Goal: Task Accomplishment & Management: Use online tool/utility

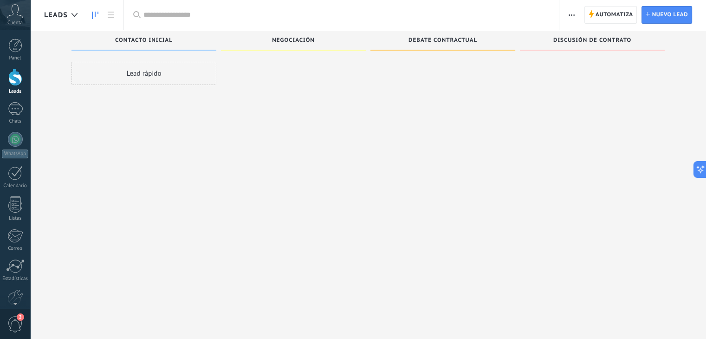
click at [22, 141] on div at bounding box center [15, 139] width 15 height 15
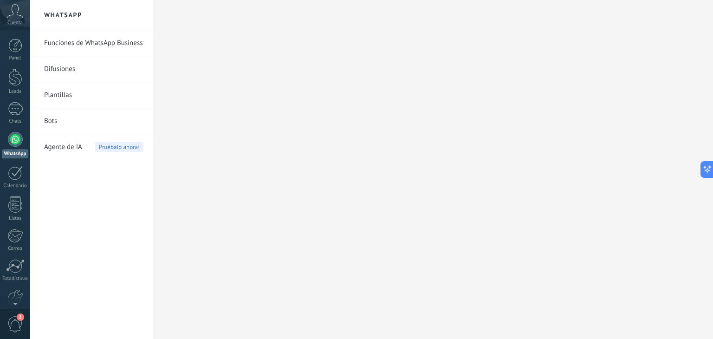
click at [67, 151] on span "Agente de IA" at bounding box center [63, 147] width 38 height 26
click at [66, 147] on span "Agente de IA" at bounding box center [63, 147] width 38 height 26
click at [75, 146] on span "Agente de IA" at bounding box center [63, 147] width 38 height 26
click at [74, 144] on span "Agente de IA" at bounding box center [63, 147] width 38 height 26
click at [59, 125] on link "Bots" at bounding box center [93, 121] width 99 height 26
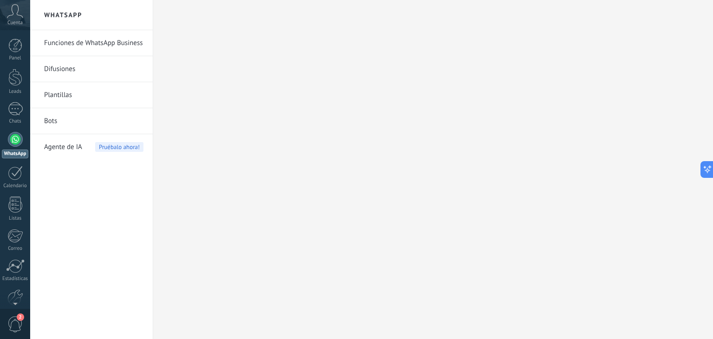
drag, startPoint x: 59, startPoint y: 125, endPoint x: 60, endPoint y: 149, distance: 24.2
click at [60, 149] on span "Agente de IA" at bounding box center [63, 147] width 38 height 26
drag, startPoint x: 0, startPoint y: 0, endPoint x: 59, endPoint y: 149, distance: 160.5
click at [59, 150] on span "Agente de IA" at bounding box center [63, 147] width 38 height 26
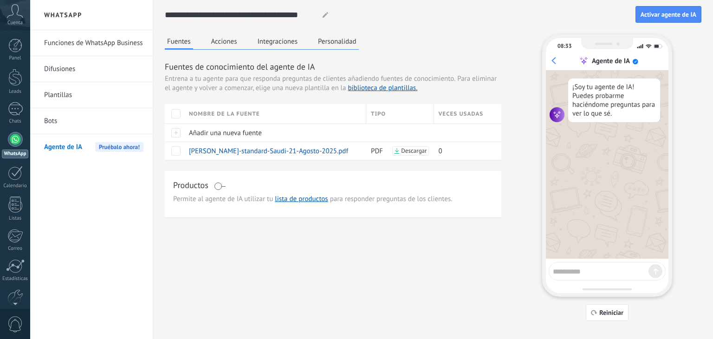
click at [223, 43] on button "Acciones" at bounding box center [224, 41] width 31 height 14
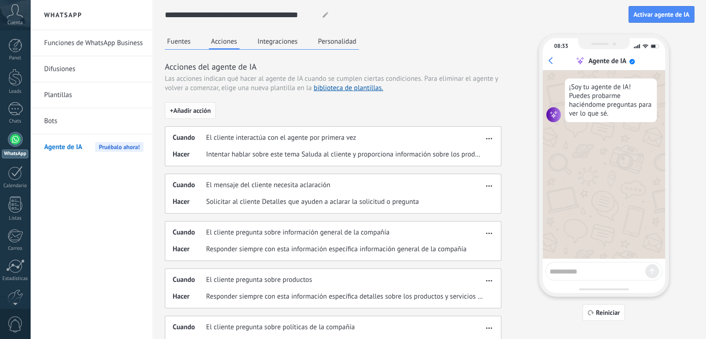
click at [204, 114] on span "+ Añadir acción" at bounding box center [190, 110] width 41 height 7
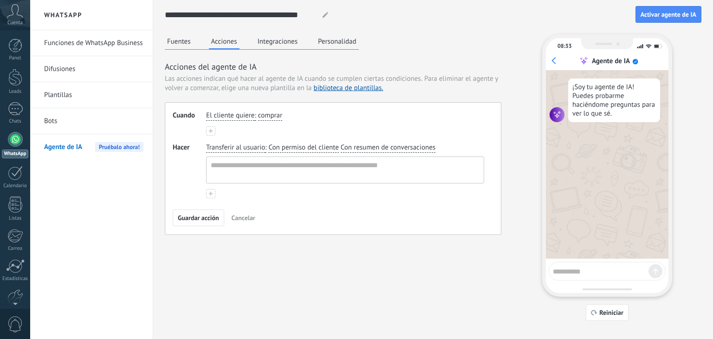
click at [265, 112] on span "comprar" at bounding box center [270, 115] width 24 height 9
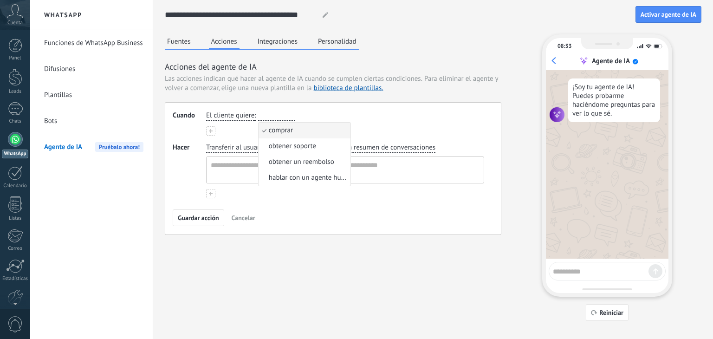
click at [289, 239] on div "Fuentes Acciones Integraciones Personalidad Acciones del agente de IA Las accio…" at bounding box center [433, 177] width 537 height 287
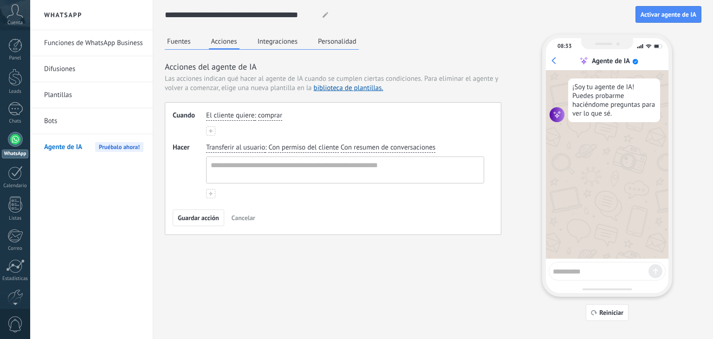
click at [295, 44] on button "Integraciones" at bounding box center [277, 41] width 45 height 14
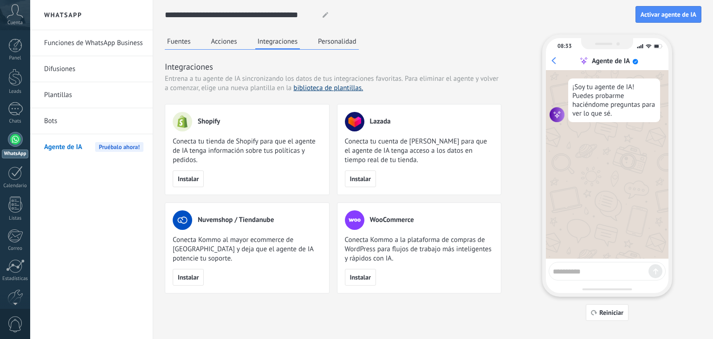
click at [318, 85] on link "biblioteca de plantillas." at bounding box center [329, 88] width 70 height 9
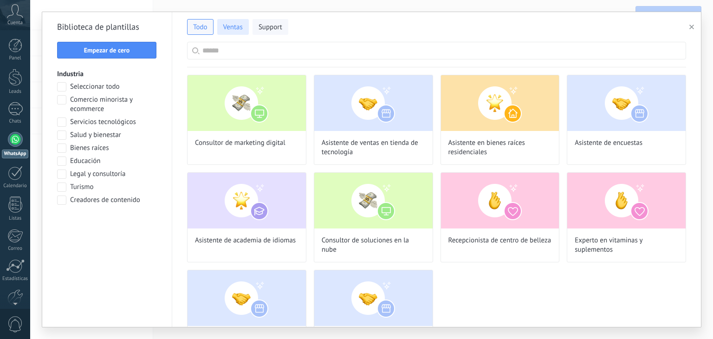
click at [232, 28] on span "Ventas" at bounding box center [233, 27] width 20 height 9
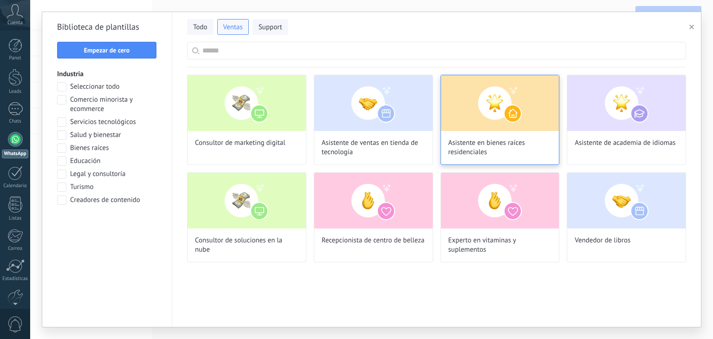
click at [474, 90] on img at bounding box center [500, 103] width 118 height 56
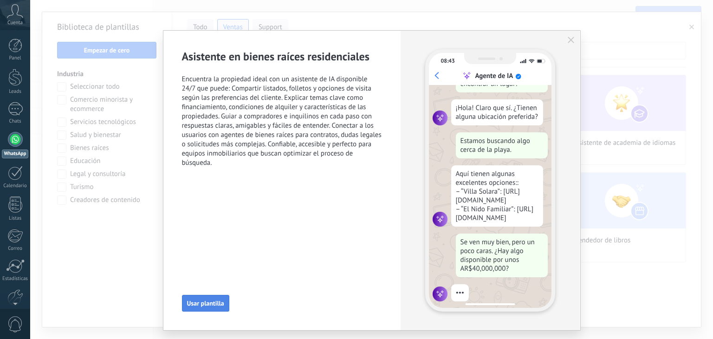
scroll to position [69, 0]
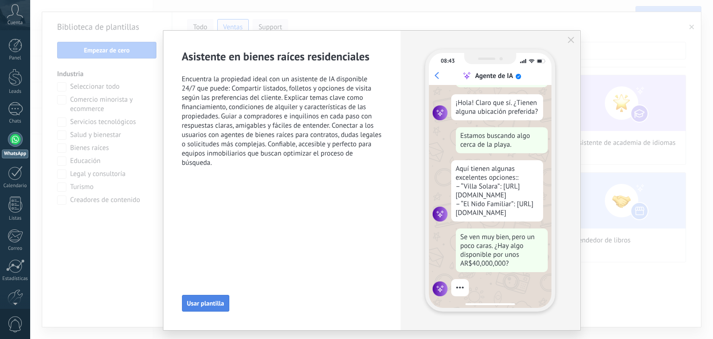
click at [193, 300] on span "Usar plantilla" at bounding box center [205, 303] width 37 height 7
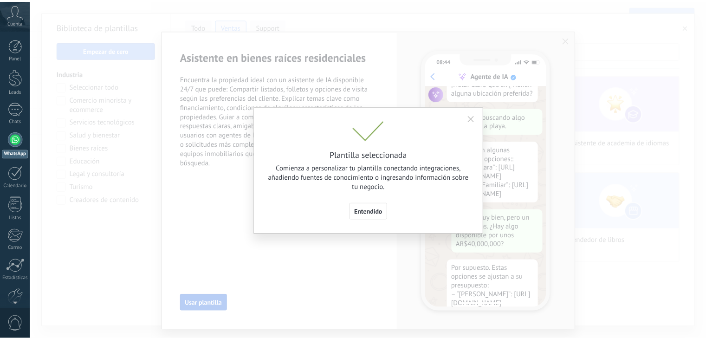
scroll to position [149, 0]
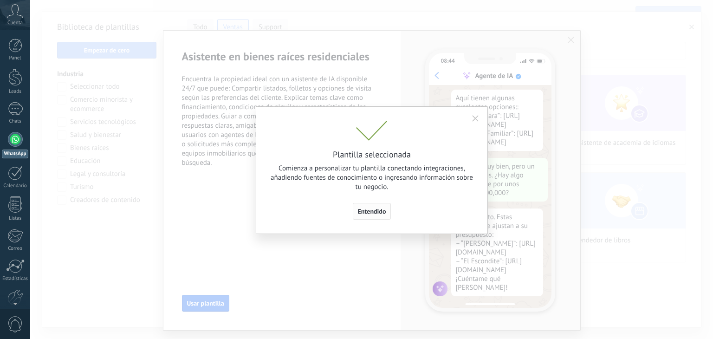
click at [368, 213] on span "Entendido" at bounding box center [372, 211] width 28 height 7
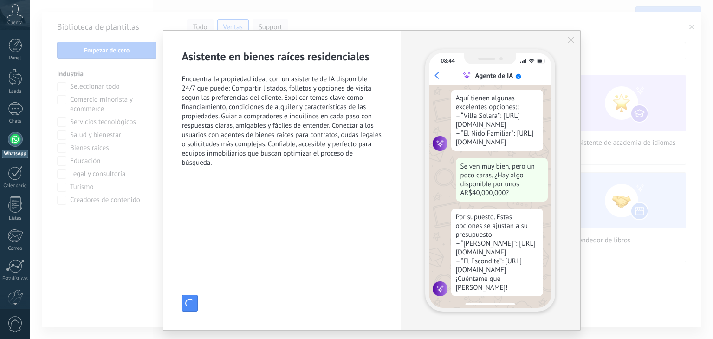
type input "**********"
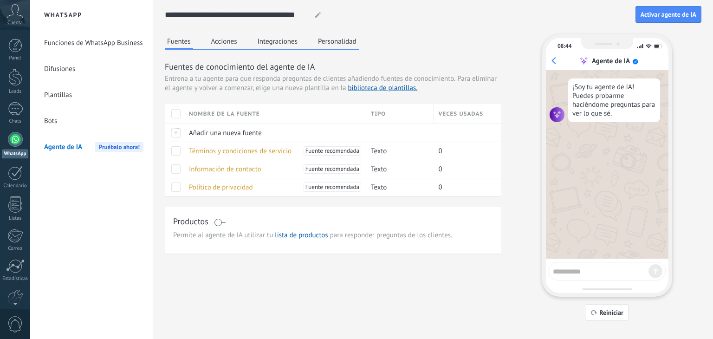
click at [217, 41] on button "Acciones" at bounding box center [224, 41] width 31 height 14
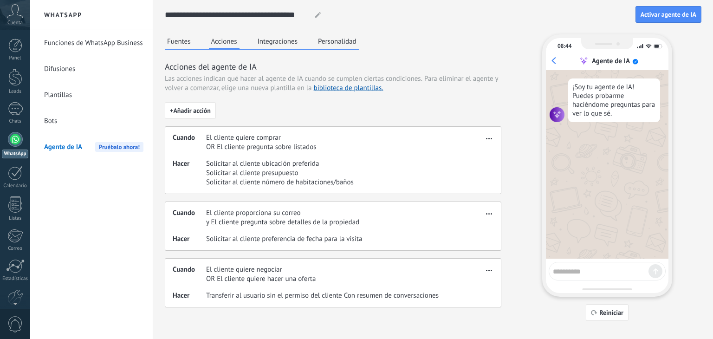
click at [284, 41] on button "Integraciones" at bounding box center [277, 41] width 45 height 14
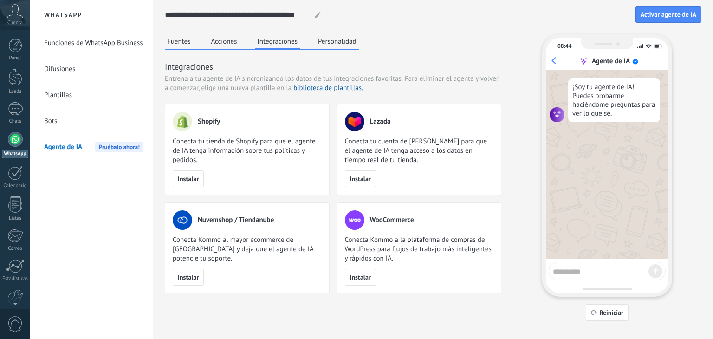
click at [319, 38] on button "Personalidad" at bounding box center [337, 41] width 43 height 14
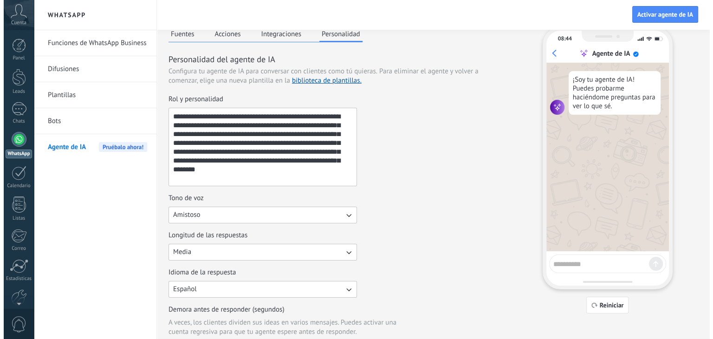
scroll to position [0, 0]
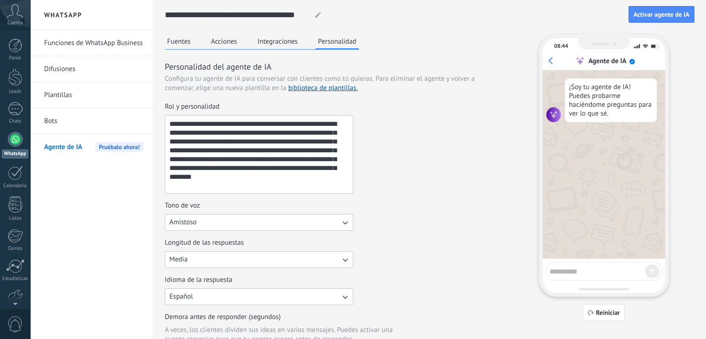
click at [275, 38] on button "Integraciones" at bounding box center [277, 41] width 45 height 14
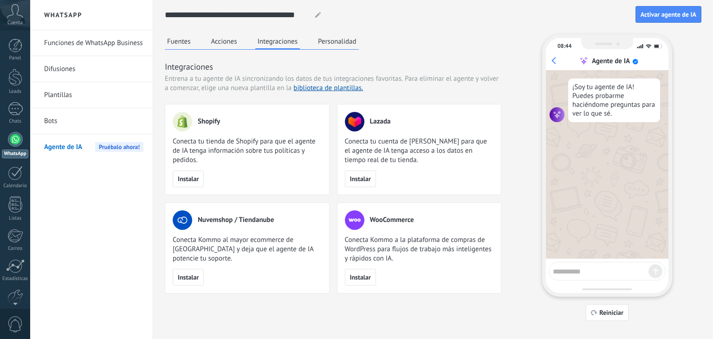
click at [224, 39] on button "Acciones" at bounding box center [224, 41] width 31 height 14
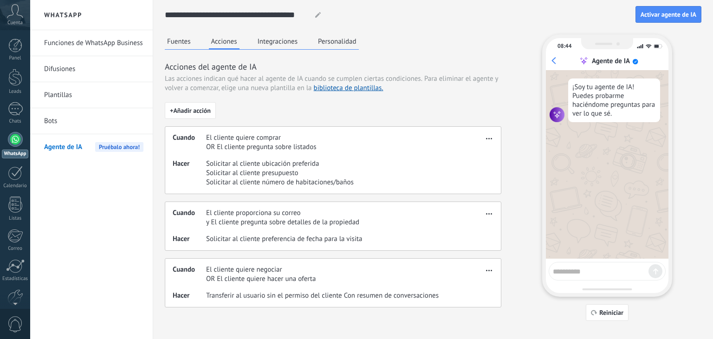
click at [176, 43] on button "Fuentes" at bounding box center [179, 41] width 28 height 14
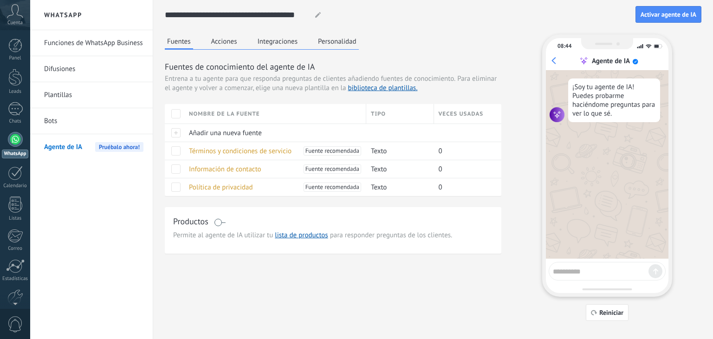
click at [216, 46] on button "Acciones" at bounding box center [224, 41] width 31 height 14
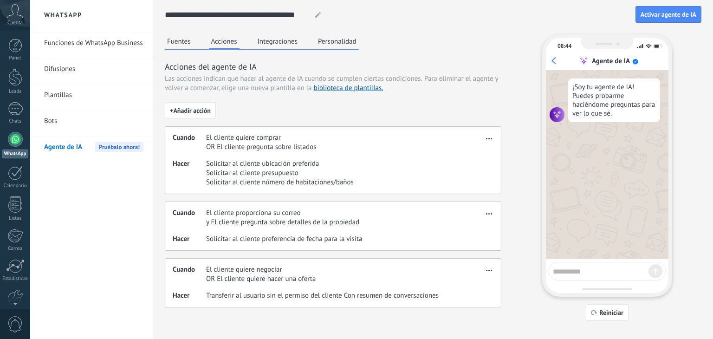
click at [489, 137] on span "button" at bounding box center [489, 137] width 6 height 7
click at [473, 152] on span "Editar" at bounding box center [471, 152] width 18 height 9
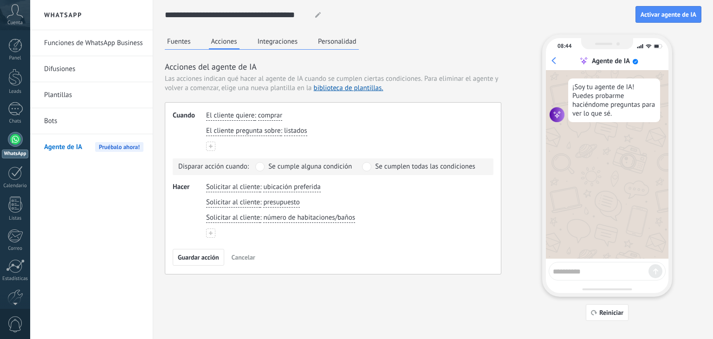
click at [210, 236] on button at bounding box center [210, 233] width 9 height 9
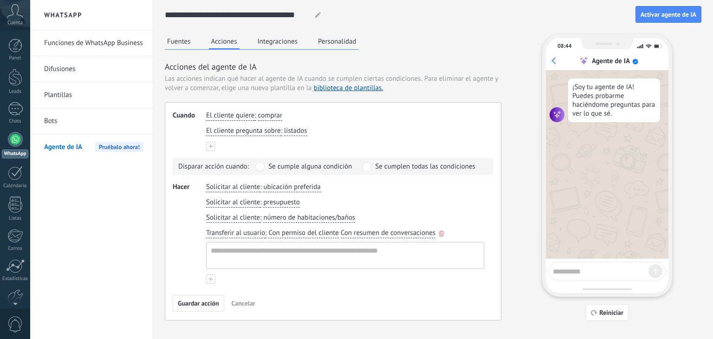
click at [393, 235] on span "Con resumen de conversaciones" at bounding box center [388, 233] width 95 height 9
click at [275, 240] on div "Transferir al usuario : Con permiso del cliente Con resumen de conversaciones C…" at bounding box center [345, 249] width 282 height 44
click at [277, 234] on span "Con permiso del cliente" at bounding box center [303, 233] width 70 height 9
click at [196, 236] on span "Hacer" at bounding box center [189, 233] width 33 height 101
click at [441, 231] on use "button" at bounding box center [441, 234] width 5 height 6
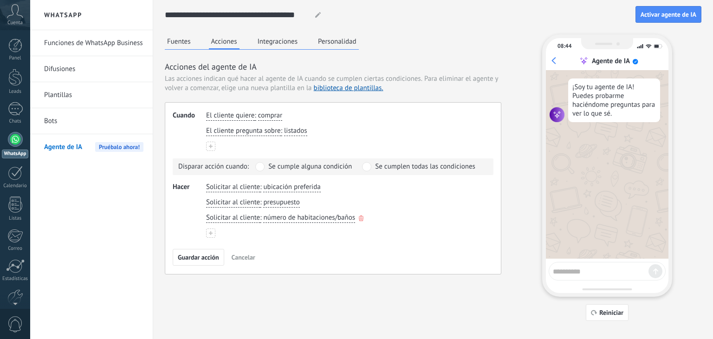
click at [217, 218] on span "Solicitar al cliente" at bounding box center [233, 217] width 54 height 9
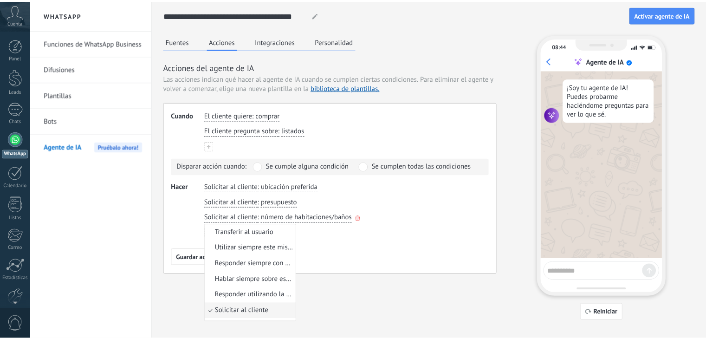
scroll to position [29, 0]
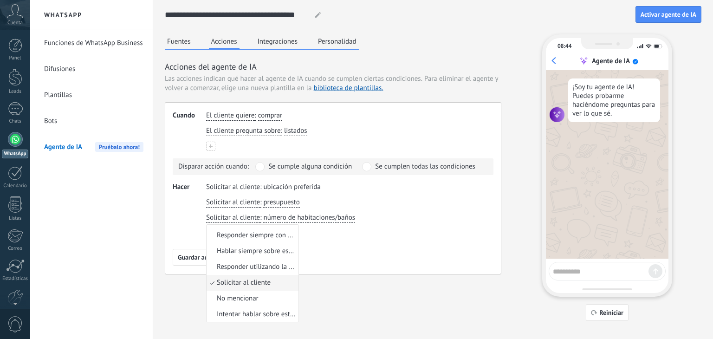
click at [188, 219] on span "Hacer" at bounding box center [189, 210] width 33 height 55
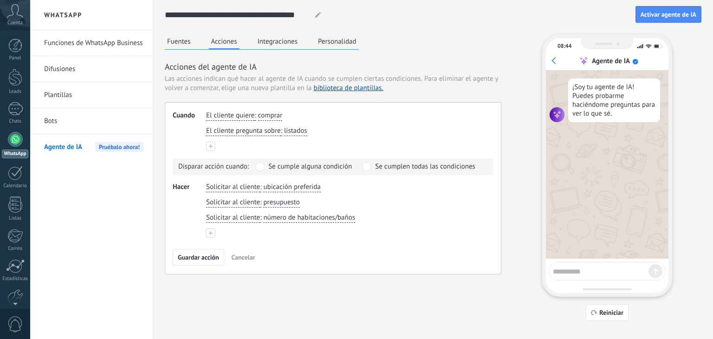
click at [213, 231] on button at bounding box center [210, 233] width 9 height 9
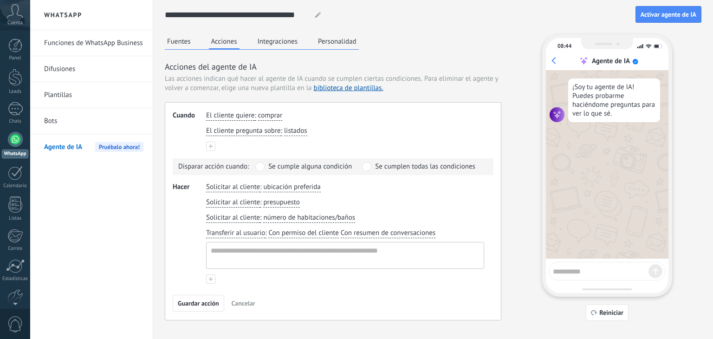
drag, startPoint x: 442, startPoint y: 229, endPoint x: 396, endPoint y: 235, distance: 46.8
click at [0, 0] on button "button" at bounding box center [0, 0] width 0 height 0
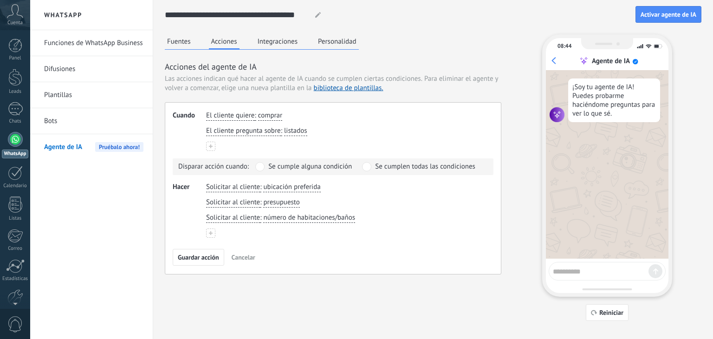
click at [211, 229] on button at bounding box center [210, 233] width 9 height 9
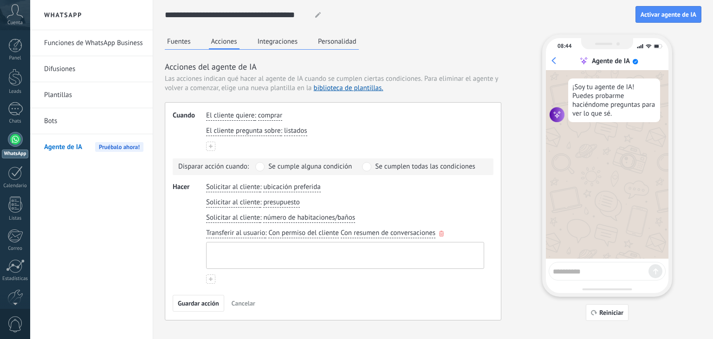
click at [238, 244] on textarea at bounding box center [344, 255] width 275 height 26
click at [443, 231] on icon "button" at bounding box center [441, 234] width 5 height 6
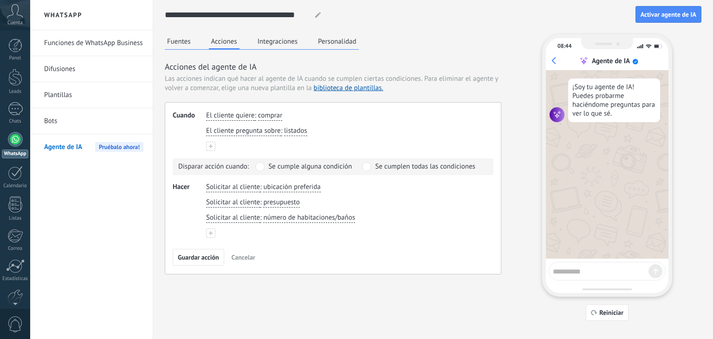
click at [210, 229] on button at bounding box center [210, 233] width 9 height 9
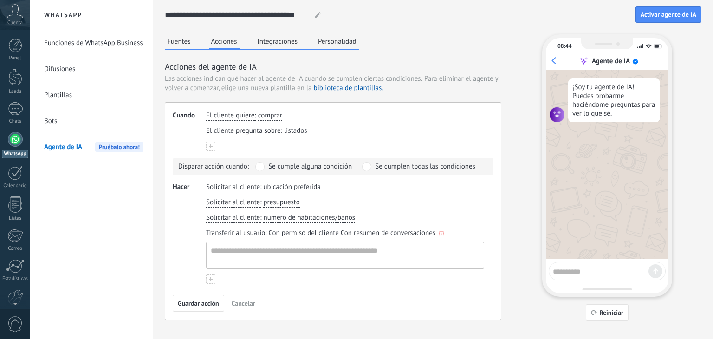
click at [220, 231] on span "Transferir al usuario" at bounding box center [235, 233] width 59 height 9
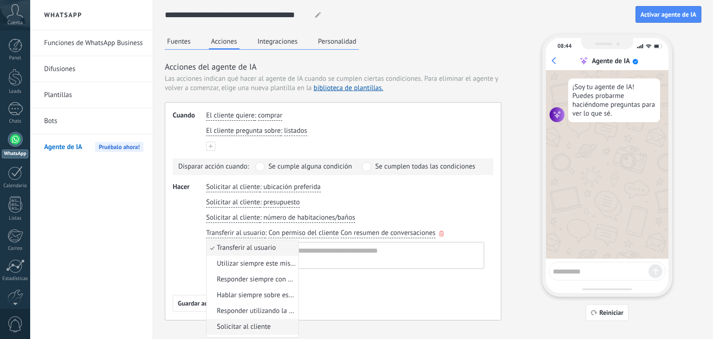
click at [247, 320] on li "Solicitar al cliente" at bounding box center [253, 327] width 92 height 16
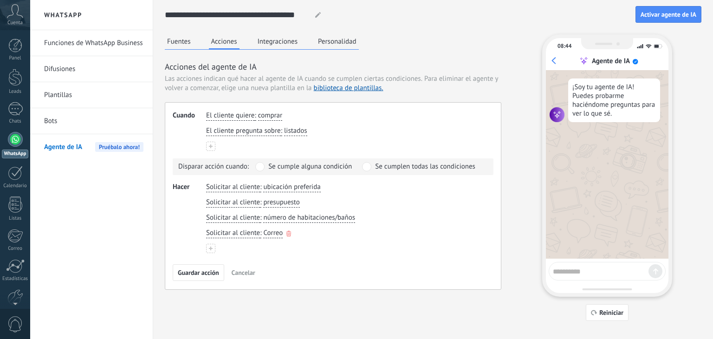
click at [274, 229] on span "Correo" at bounding box center [273, 233] width 20 height 9
click at [278, 214] on span "número de habitaciones/baños" at bounding box center [309, 217] width 92 height 9
click at [413, 209] on div "Solicitar al cliente : presupuesto" at bounding box center [345, 202] width 282 height 13
click at [506, 230] on div "**********" at bounding box center [433, 177] width 537 height 287
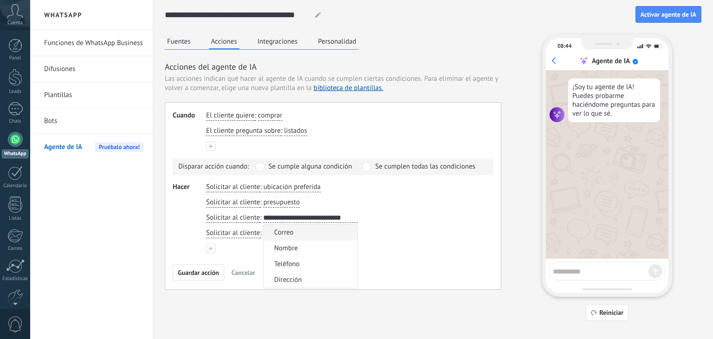
click at [506, 230] on div "**********" at bounding box center [433, 177] width 537 height 287
click at [515, 212] on div "**********" at bounding box center [433, 177] width 537 height 287
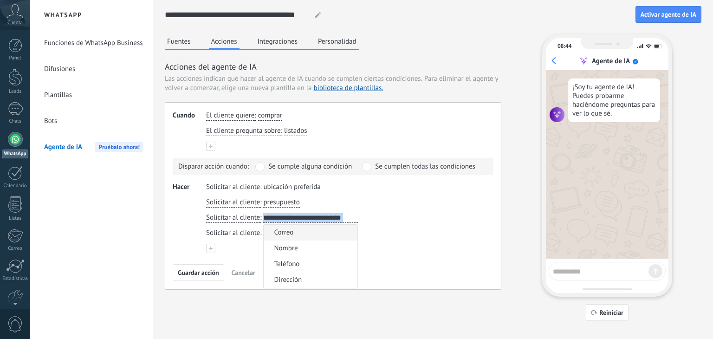
click at [515, 212] on div "**********" at bounding box center [433, 177] width 537 height 287
click at [507, 194] on div "**********" at bounding box center [433, 177] width 537 height 287
click at [199, 254] on div "**********" at bounding box center [333, 196] width 337 height 188
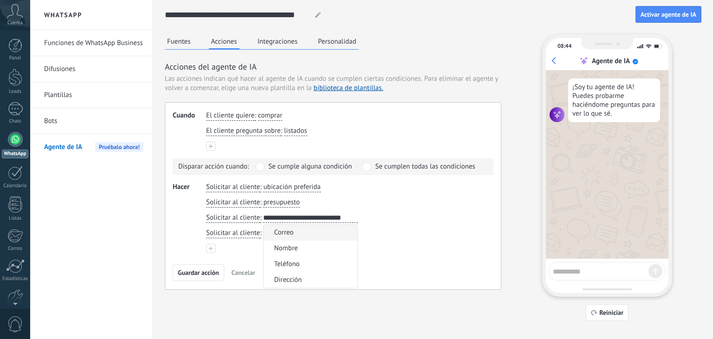
click at [199, 254] on div "**********" at bounding box center [333, 196] width 337 height 188
click at [401, 233] on div "Solicitar al cliente : Correo" at bounding box center [345, 233] width 282 height 13
click at [240, 270] on span "Cancelar" at bounding box center [244, 272] width 24 height 7
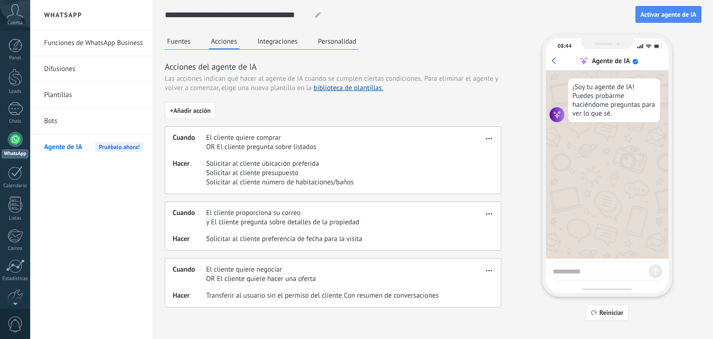
click at [284, 42] on button "Integraciones" at bounding box center [277, 41] width 45 height 14
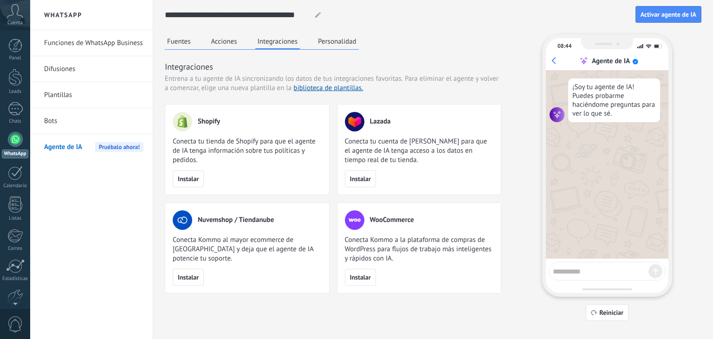
click at [228, 39] on button "Acciones" at bounding box center [224, 41] width 31 height 14
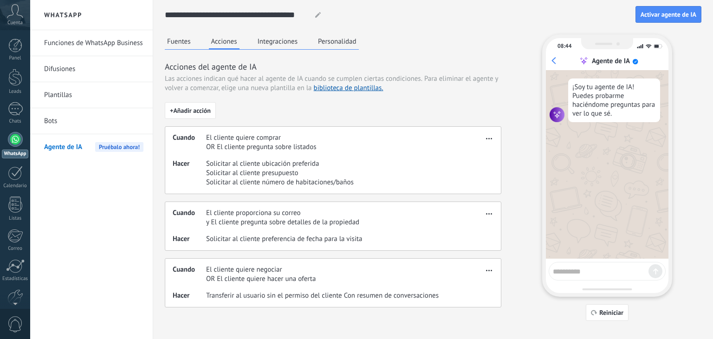
click at [330, 40] on button "Personalidad" at bounding box center [337, 41] width 43 height 14
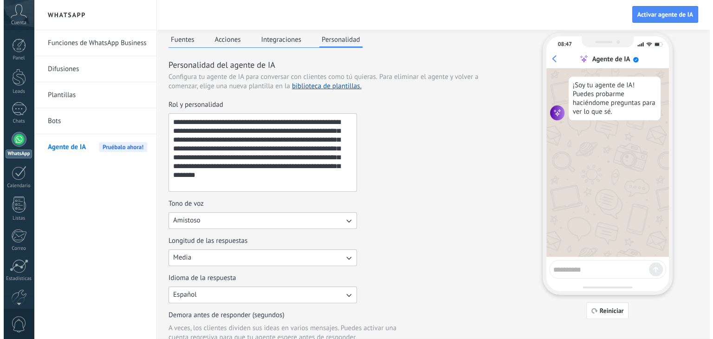
scroll to position [0, 0]
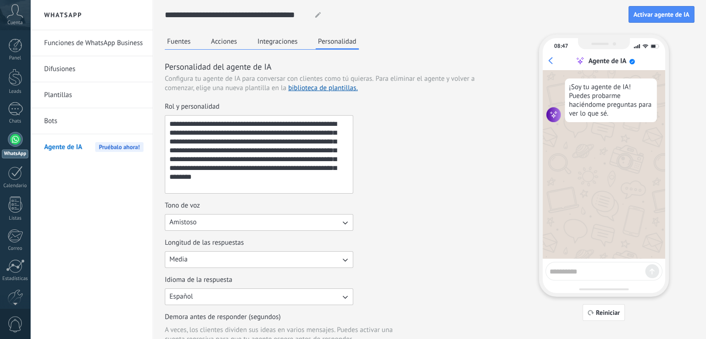
click at [223, 37] on button "Acciones" at bounding box center [224, 41] width 31 height 14
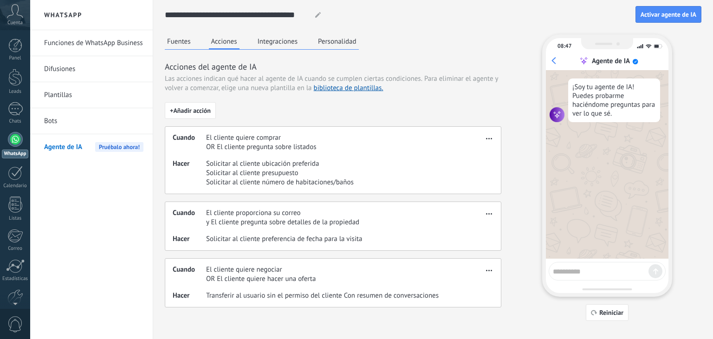
click at [179, 42] on button "Fuentes" at bounding box center [179, 41] width 28 height 14
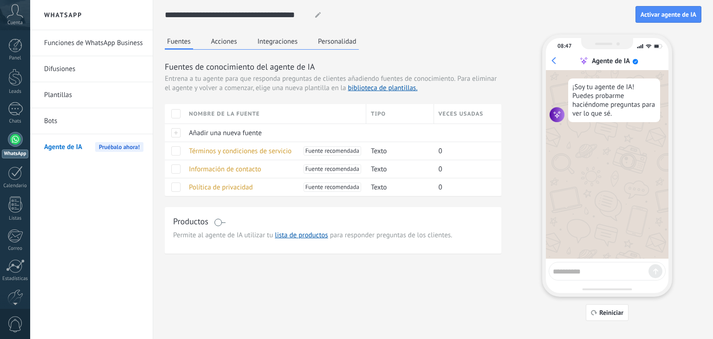
click at [219, 43] on button "Acciones" at bounding box center [224, 41] width 31 height 14
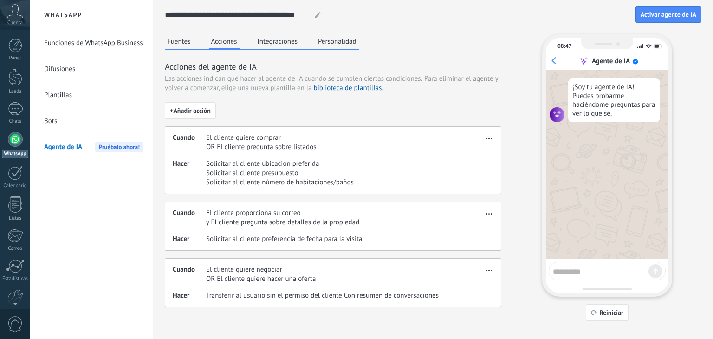
click at [178, 40] on button "Fuentes" at bounding box center [179, 41] width 28 height 14
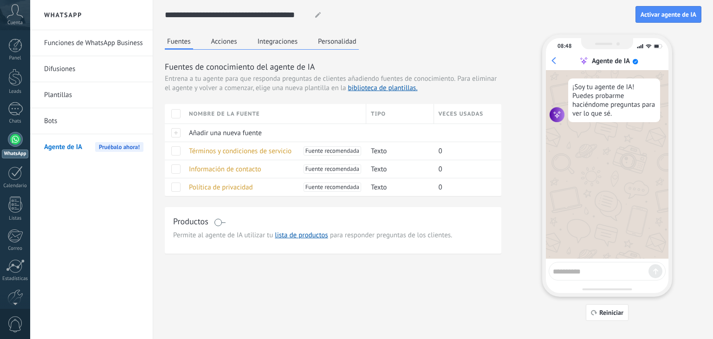
click at [54, 124] on link "Bots" at bounding box center [93, 121] width 99 height 26
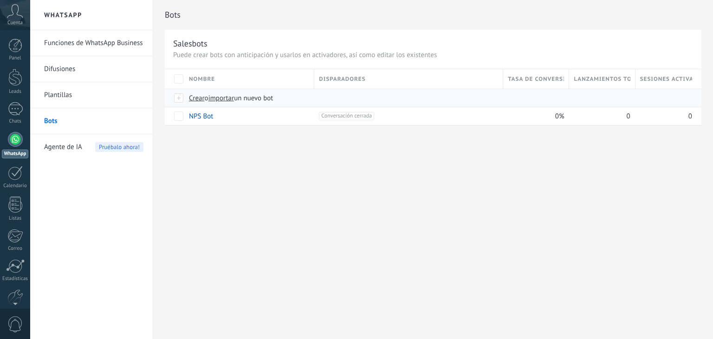
click at [196, 100] on span "Crear" at bounding box center [197, 98] width 16 height 9
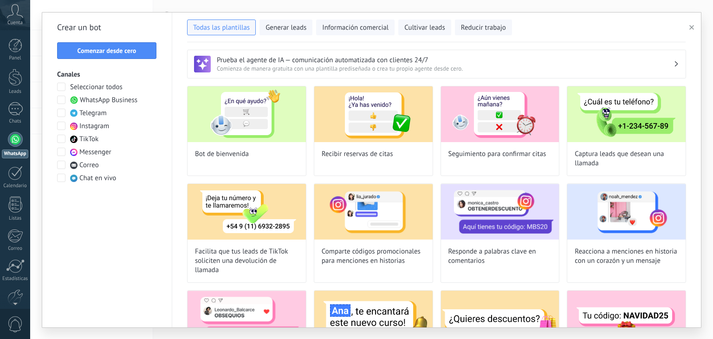
click at [60, 101] on span at bounding box center [61, 100] width 8 height 8
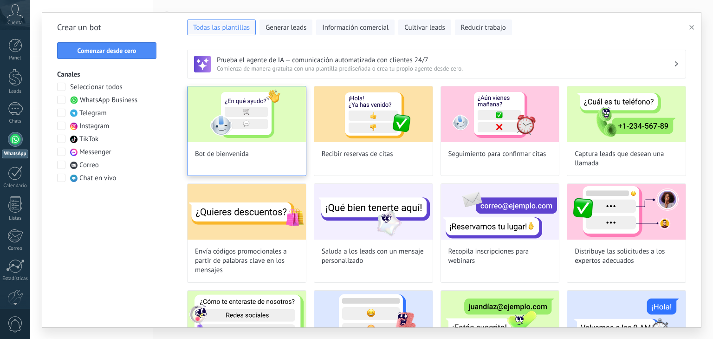
click at [264, 155] on div "Bot de bienvenida" at bounding box center [246, 131] width 119 height 90
type input "**********"
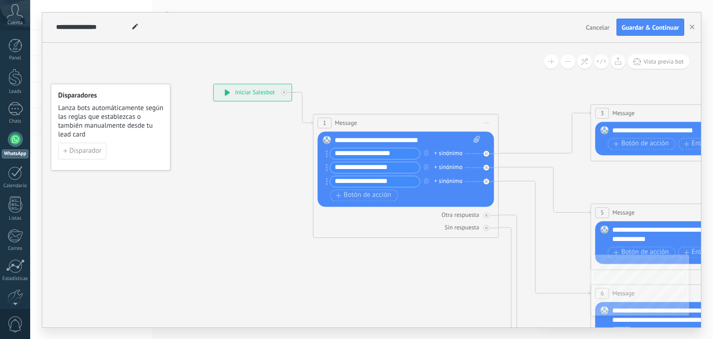
drag, startPoint x: 290, startPoint y: 221, endPoint x: 255, endPoint y: 179, distance: 54.5
click at [261, 188] on icon at bounding box center [705, 315] width 1448 height 928
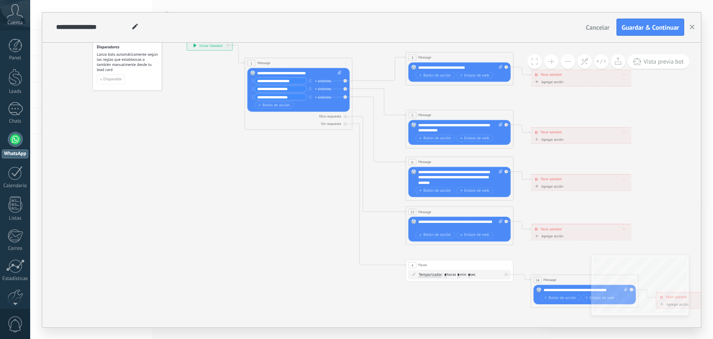
drag, startPoint x: 394, startPoint y: 231, endPoint x: 326, endPoint y: 206, distance: 72.9
click at [326, 206] on icon at bounding box center [472, 174] width 840 height 538
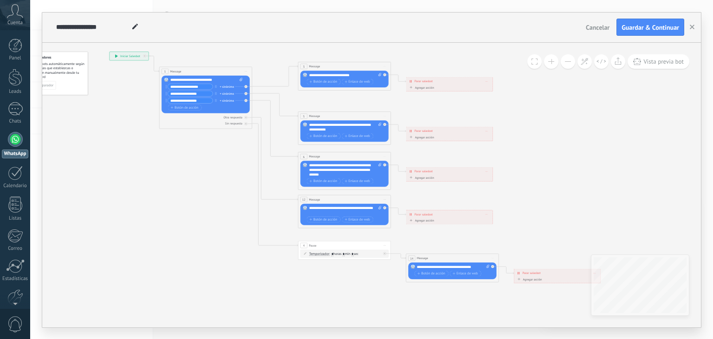
drag, startPoint x: 327, startPoint y: 205, endPoint x: 231, endPoint y: 194, distance: 97.3
click at [231, 194] on icon at bounding box center [355, 167] width 724 height 464
click at [551, 59] on button at bounding box center [551, 61] width 14 height 14
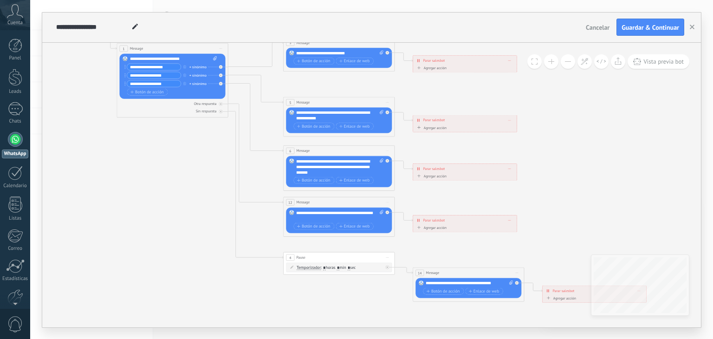
click at [551, 59] on button at bounding box center [551, 61] width 14 height 14
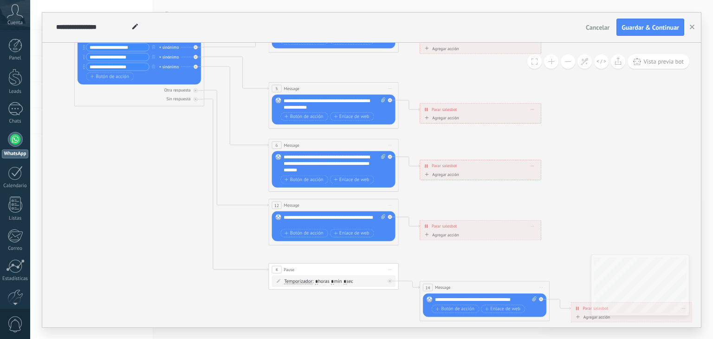
click at [568, 61] on button at bounding box center [568, 61] width 14 height 14
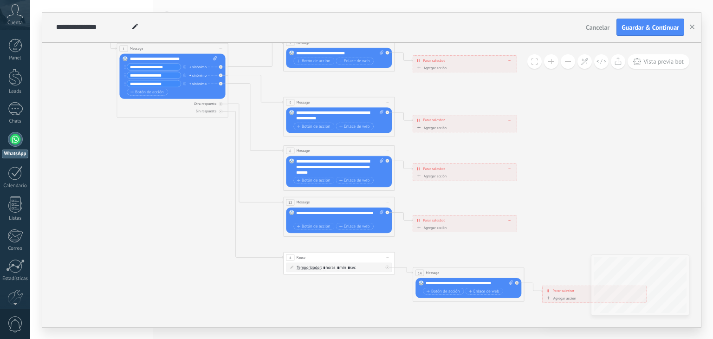
click at [568, 61] on button at bounding box center [568, 61] width 14 height 14
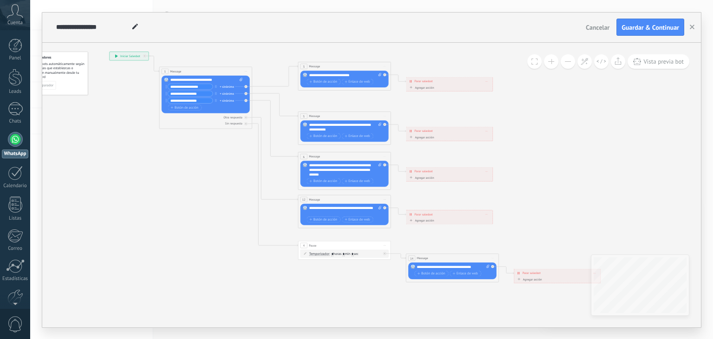
click at [590, 26] on span "Cancelar" at bounding box center [598, 27] width 24 height 8
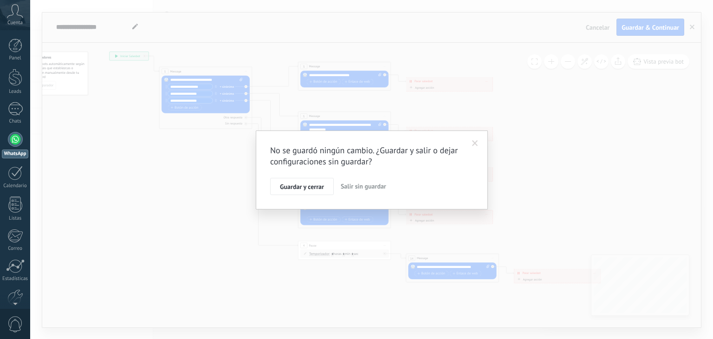
click at [349, 189] on span "Salir sin guardar" at bounding box center [364, 186] width 46 height 8
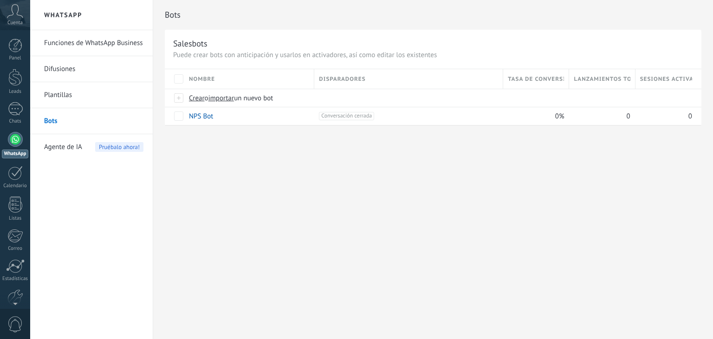
click at [117, 70] on link "Difusiones" at bounding box center [93, 69] width 99 height 26
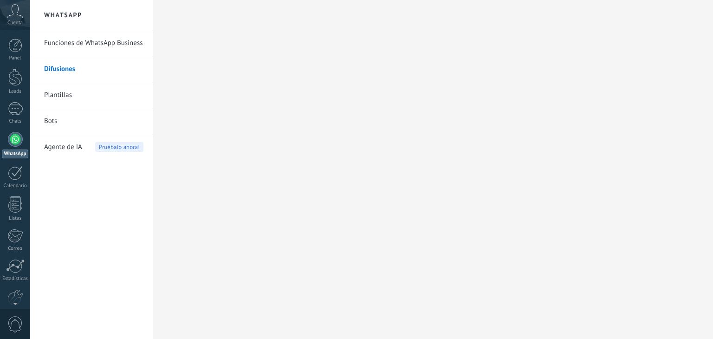
click at [120, 46] on link "Funciones de WhatsApp Business" at bounding box center [93, 43] width 99 height 26
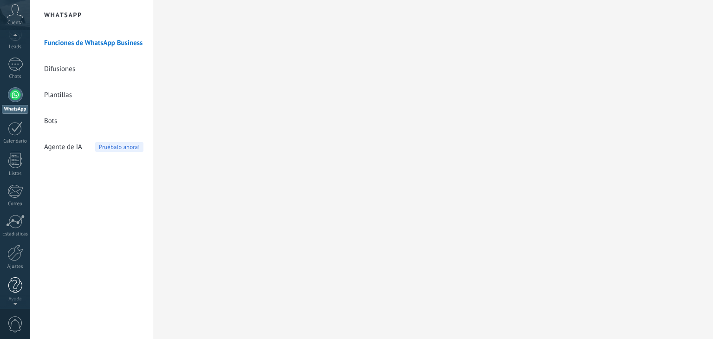
scroll to position [47, 0]
click at [18, 255] on div at bounding box center [15, 250] width 16 height 16
click at [55, 92] on link "Plantillas" at bounding box center [93, 95] width 99 height 26
click at [54, 94] on link "Plantillas" at bounding box center [93, 95] width 99 height 26
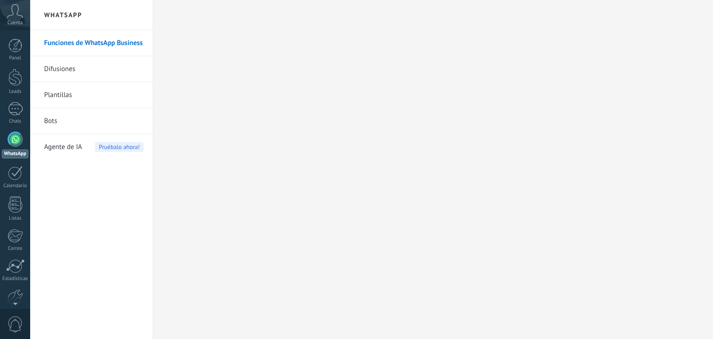
click at [54, 94] on link "Plantillas" at bounding box center [93, 95] width 99 height 26
click at [58, 65] on link "Difusiones" at bounding box center [93, 69] width 99 height 26
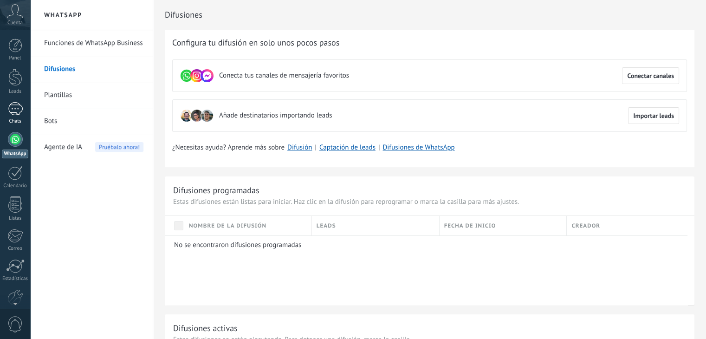
click at [22, 112] on div at bounding box center [15, 108] width 15 height 13
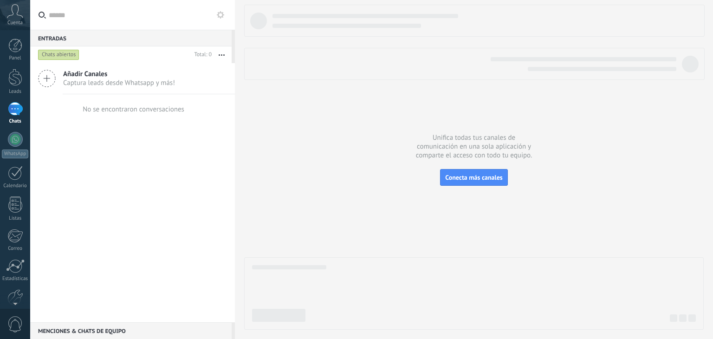
click at [120, 73] on span "Añadir Canales" at bounding box center [119, 74] width 112 height 9
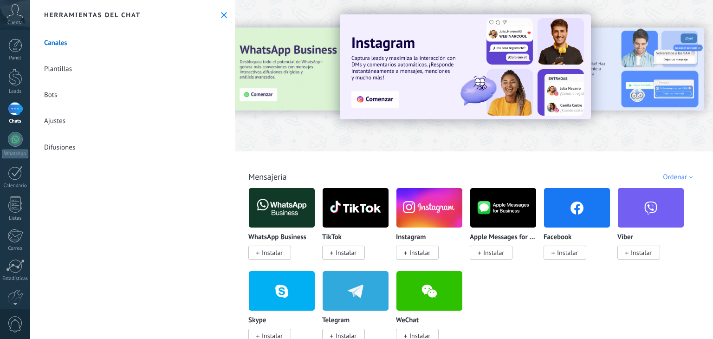
click at [221, 15] on icon at bounding box center [224, 15] width 6 height 6
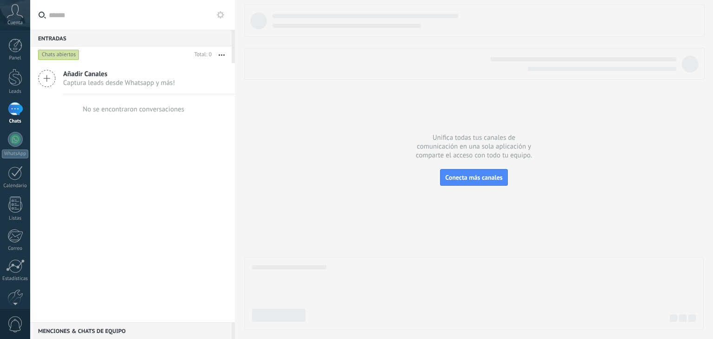
click at [136, 80] on span "Captura leads desde Whatsapp y más!" at bounding box center [119, 82] width 112 height 9
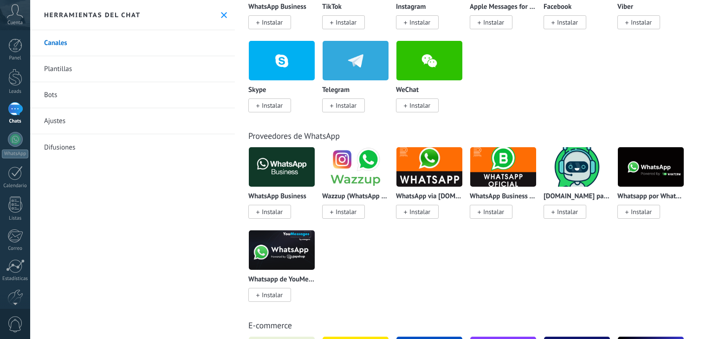
scroll to position [232, 0]
